Goal: Task Accomplishment & Management: Manage account settings

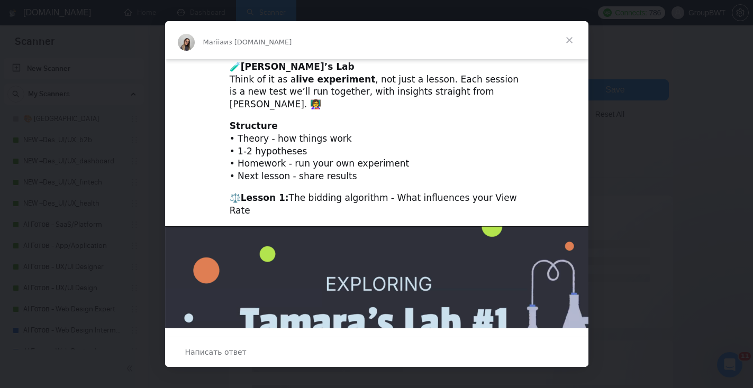
scroll to position [21, 0]
click at [571, 38] on span "Закрыть" at bounding box center [569, 40] width 38 height 38
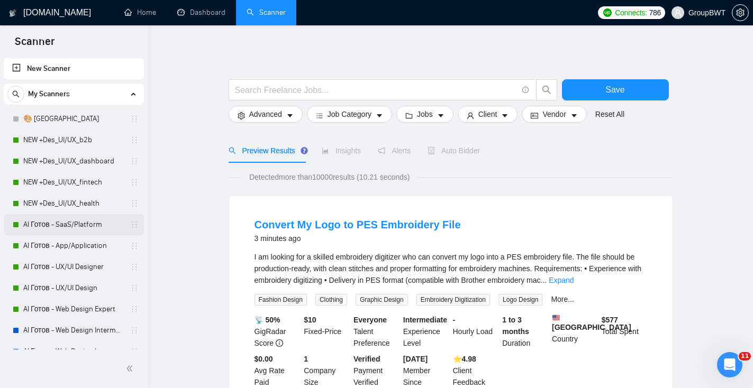
click at [59, 229] on link "AI Готов - SaaS/Platform" at bounding box center [73, 224] width 101 height 21
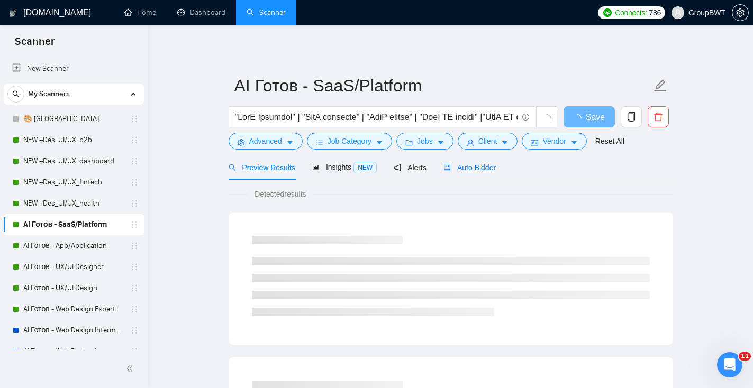
click at [473, 168] on span "Auto Bidder" at bounding box center [469, 167] width 52 height 8
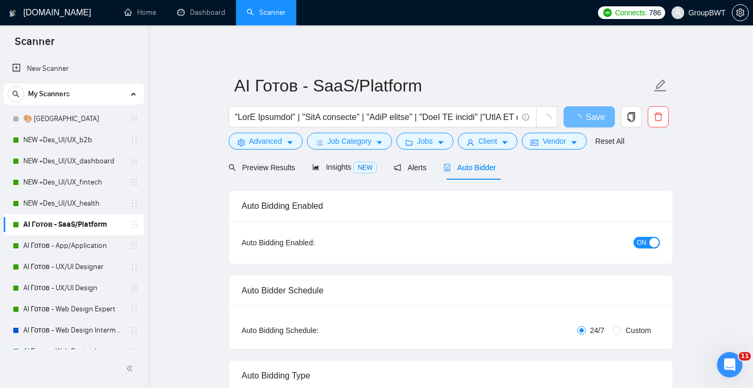
click at [649, 239] on div "button" at bounding box center [654, 243] width 10 height 10
click at [605, 120] on button "Save" at bounding box center [588, 116] width 51 height 21
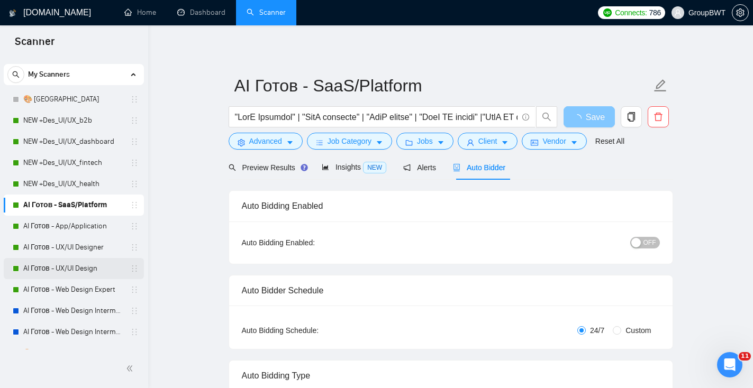
scroll to position [22, 0]
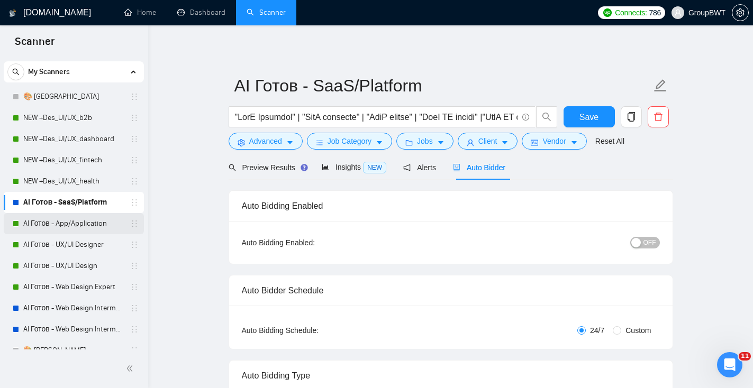
click at [79, 226] on link "AI Готов - App/Application" at bounding box center [73, 223] width 101 height 21
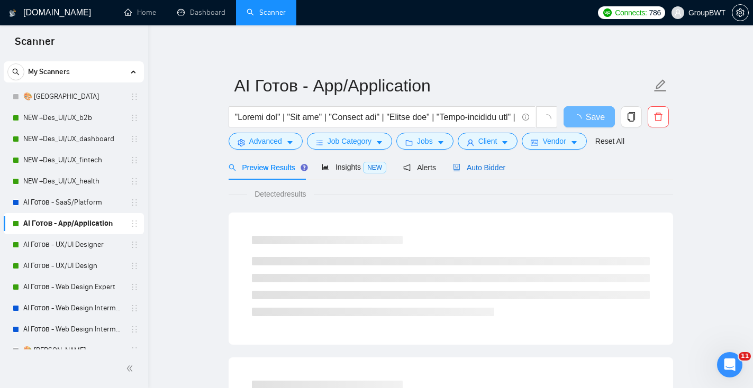
click at [483, 170] on span "Auto Bidder" at bounding box center [479, 167] width 52 height 8
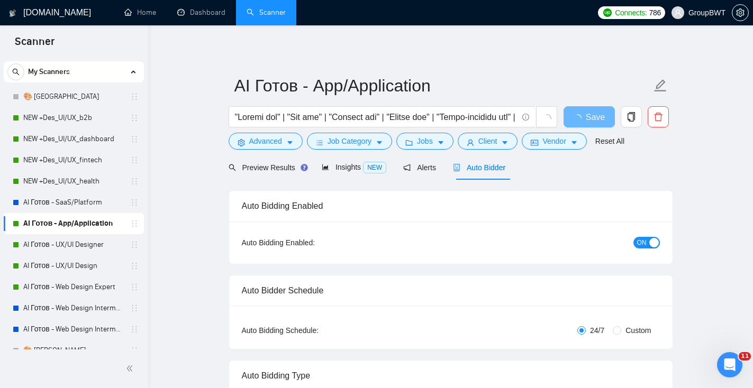
click at [645, 238] on span "ON" at bounding box center [642, 243] width 10 height 12
click at [586, 121] on span "Save" at bounding box center [588, 117] width 19 height 13
click at [63, 243] on link "AI Готов - UX/UI Designer" at bounding box center [73, 244] width 101 height 21
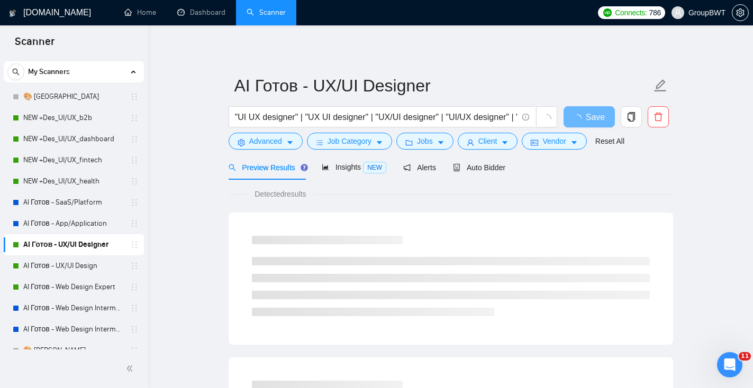
scroll to position [24, 0]
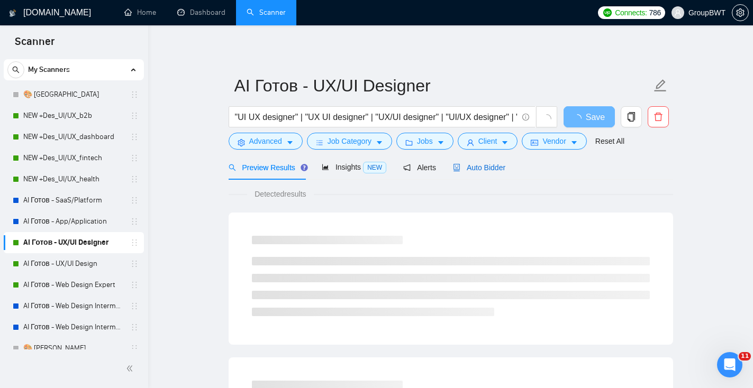
click at [499, 168] on span "Auto Bidder" at bounding box center [479, 167] width 52 height 8
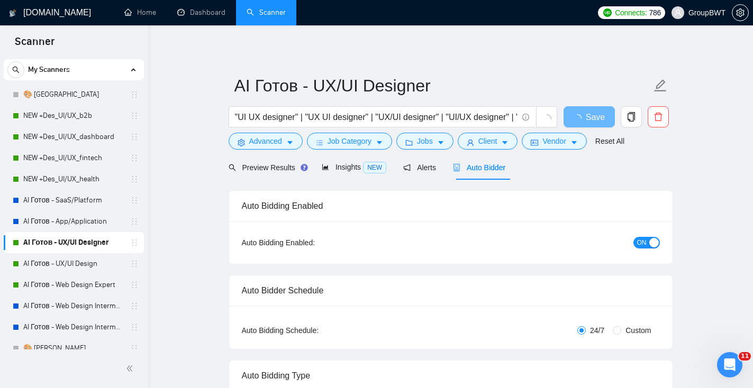
click at [656, 245] on div "button" at bounding box center [654, 243] width 10 height 10
click at [602, 118] on button "Save" at bounding box center [588, 116] width 51 height 21
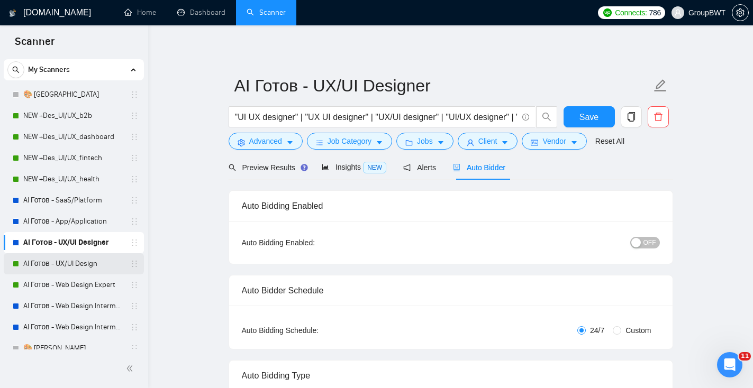
click at [82, 267] on link "AI Готов - UX/UI Design" at bounding box center [73, 263] width 101 height 21
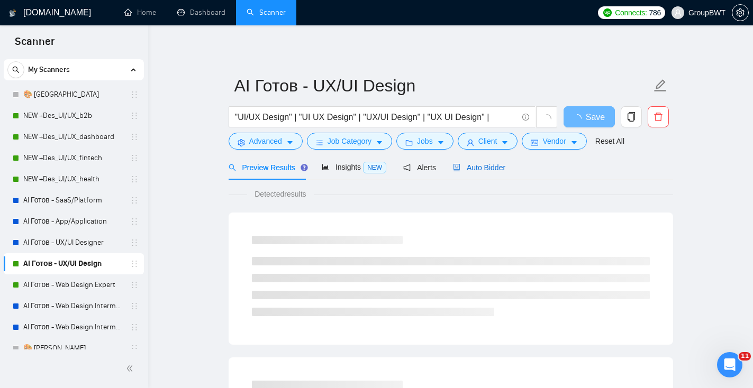
click at [489, 165] on span "Auto Bidder" at bounding box center [479, 167] width 52 height 8
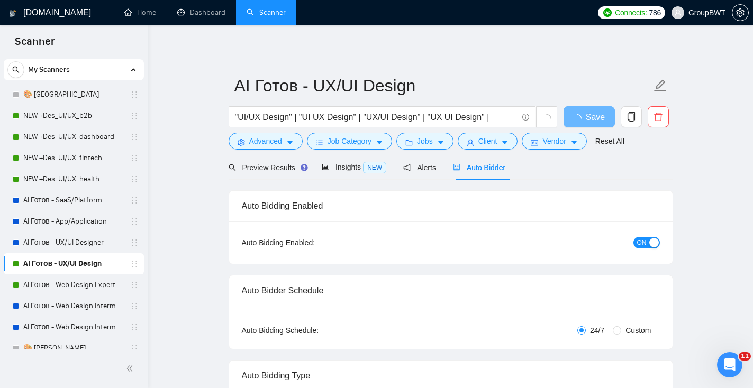
click at [648, 244] on button "ON" at bounding box center [646, 243] width 26 height 12
click at [599, 119] on button "Save" at bounding box center [588, 116] width 51 height 21
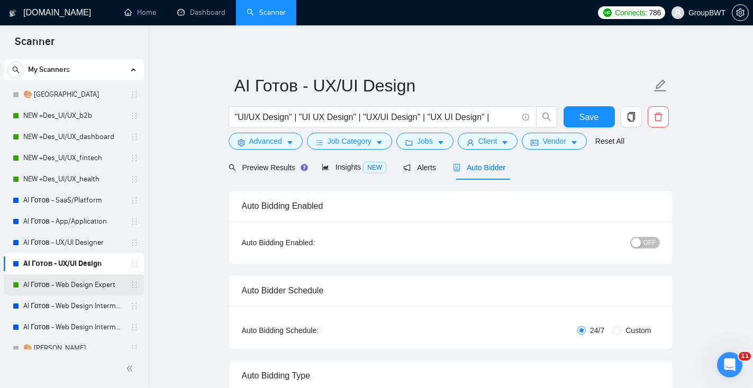
click at [84, 290] on link "AI Готов - Web Design Expert" at bounding box center [73, 285] width 101 height 21
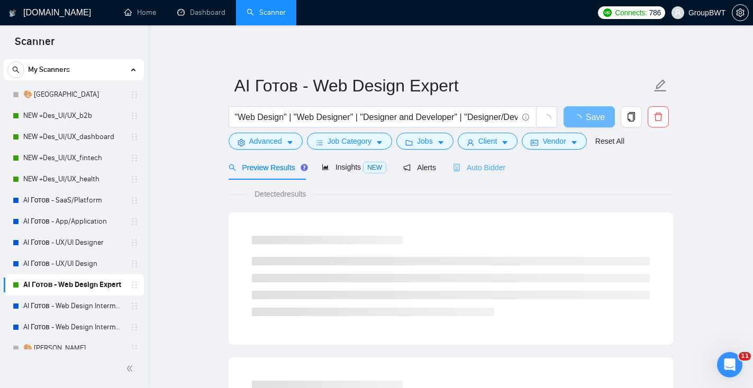
click at [486, 175] on div "Auto Bidder" at bounding box center [479, 167] width 52 height 25
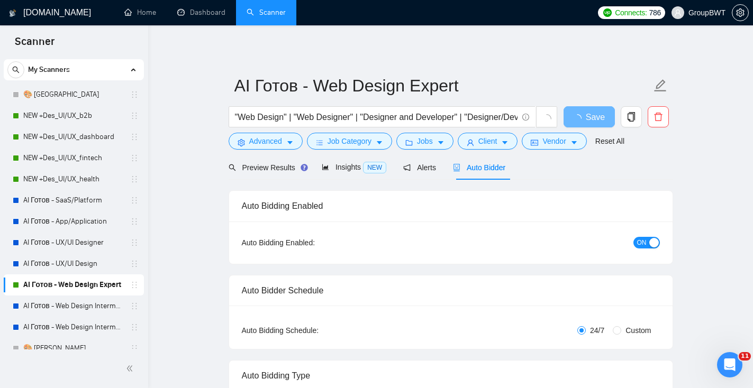
click at [649, 241] on div "button" at bounding box center [654, 243] width 10 height 10
click at [574, 121] on button "Save" at bounding box center [588, 116] width 51 height 21
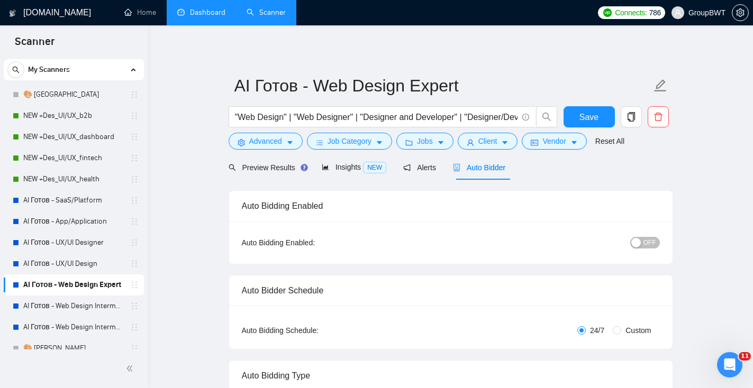
click at [196, 17] on link "Dashboard" at bounding box center [201, 12] width 48 height 9
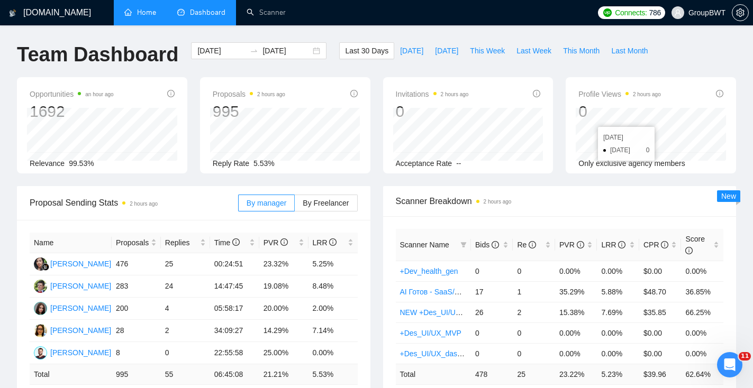
click at [142, 17] on link "Home" at bounding box center [140, 12] width 32 height 9
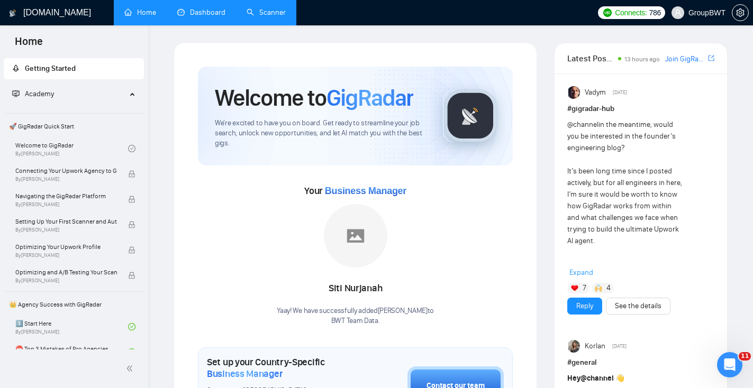
click at [283, 8] on link "Scanner" at bounding box center [266, 12] width 39 height 9
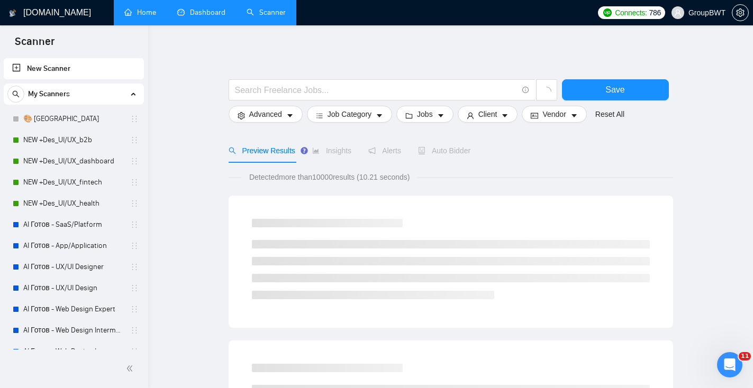
click at [216, 13] on link "Dashboard" at bounding box center [201, 12] width 48 height 9
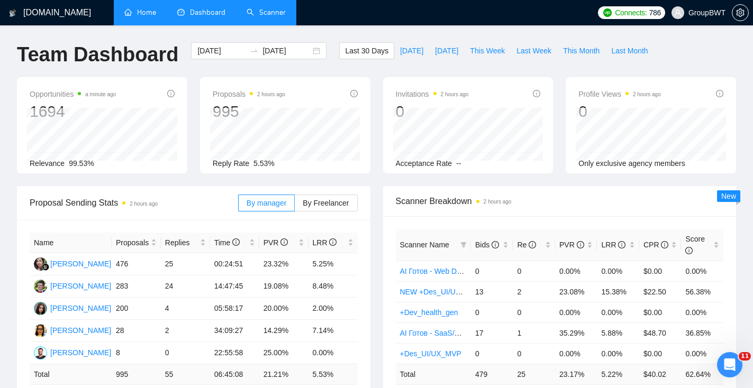
click at [281, 14] on link "Scanner" at bounding box center [266, 12] width 39 height 9
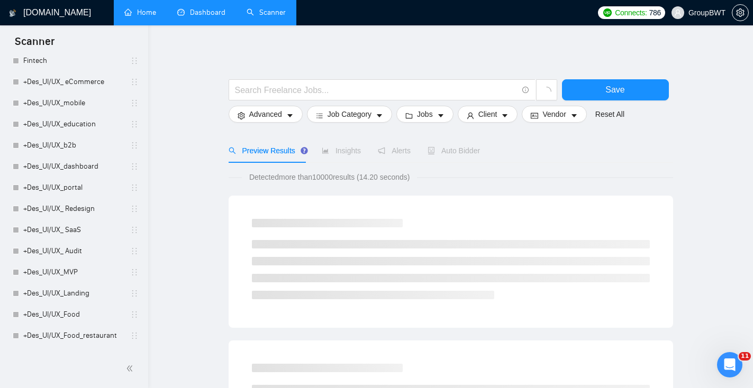
scroll to position [656, 0]
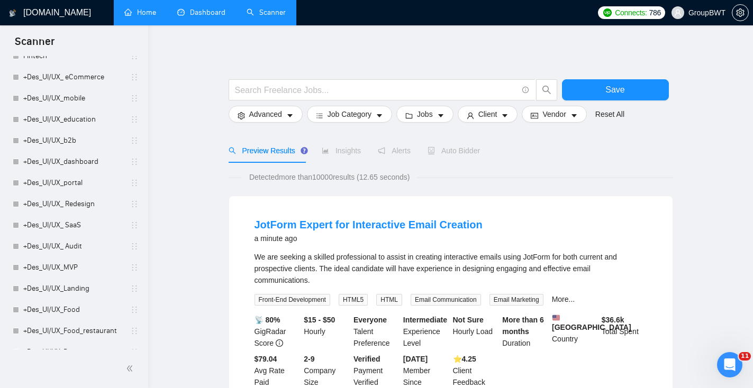
click at [198, 11] on link "Dashboard" at bounding box center [201, 12] width 48 height 9
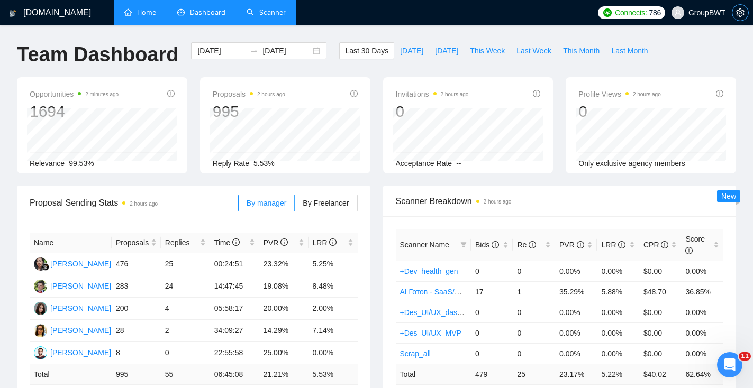
click at [742, 13] on icon "setting" at bounding box center [740, 12] width 8 height 8
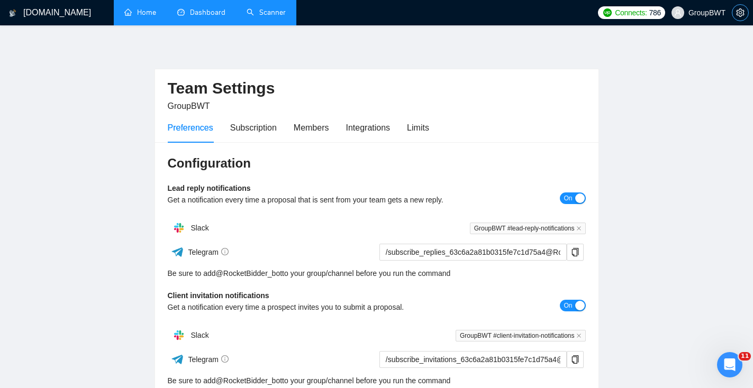
scroll to position [6, 0]
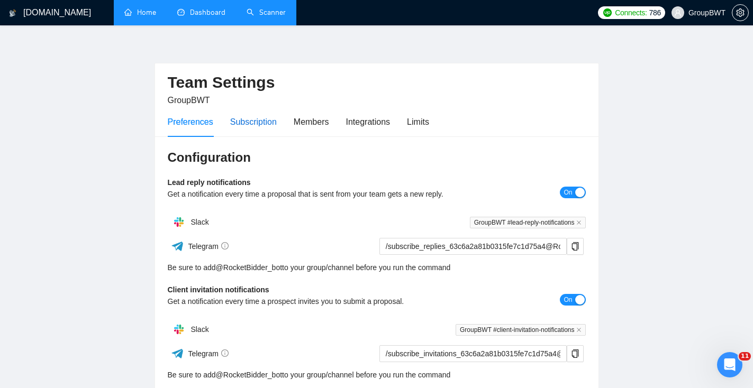
click at [262, 120] on div "Subscription" at bounding box center [253, 121] width 47 height 13
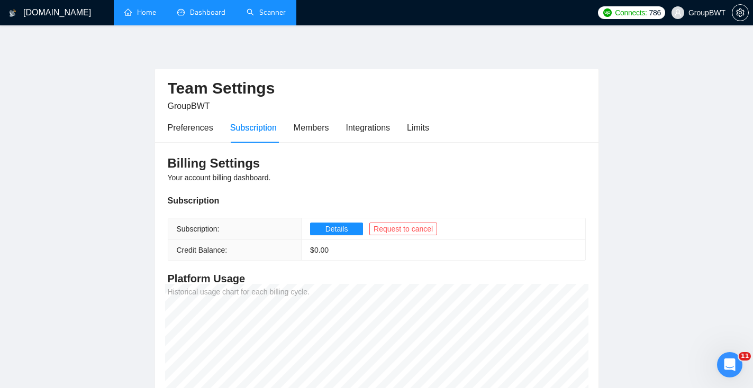
click at [435, 131] on div "Preferences Subscription Members Integrations Limits" at bounding box center [377, 128] width 418 height 30
click at [429, 126] on div "Limits" at bounding box center [418, 127] width 22 height 13
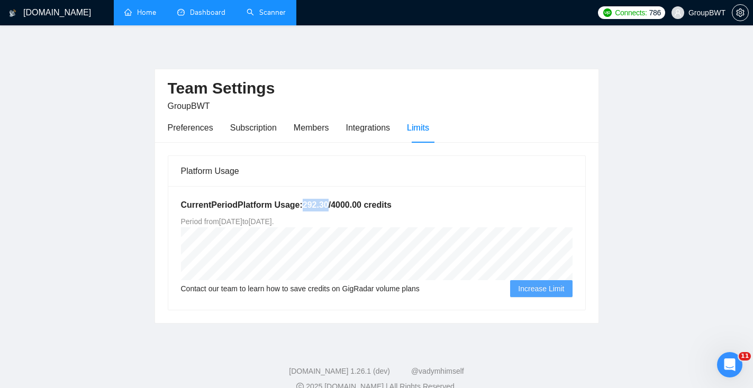
drag, startPoint x: 305, startPoint y: 204, endPoint x: 334, endPoint y: 203, distance: 29.1
click at [335, 203] on h5 "Current Period Platform Usage: 292.30 / 4000.00 credits" at bounding box center [377, 205] width 392 height 13
click at [422, 204] on h5 "Current Period Platform Usage: 292.30 / 4000.00 credits" at bounding box center [377, 205] width 392 height 13
drag, startPoint x: 423, startPoint y: 204, endPoint x: 163, endPoint y: 207, distance: 260.3
click at [164, 207] on div "Platform Usage Current Period Platform Usage: 292.30 / 4000.00 credits Period f…" at bounding box center [376, 233] width 426 height 155
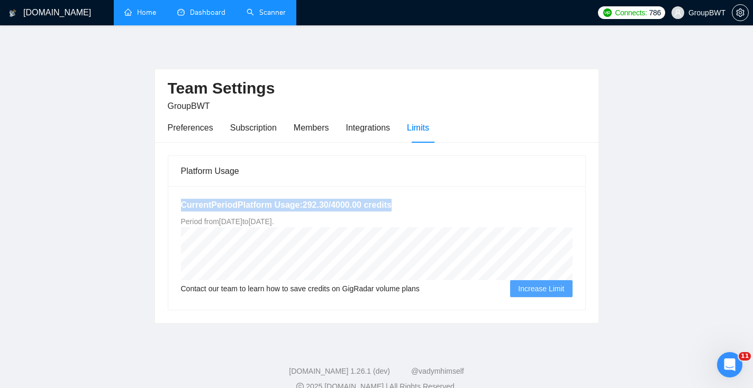
copy h5 "Current Period Platform Usage: 292.30 / 4000.00 credits"
